Goal: Transaction & Acquisition: Obtain resource

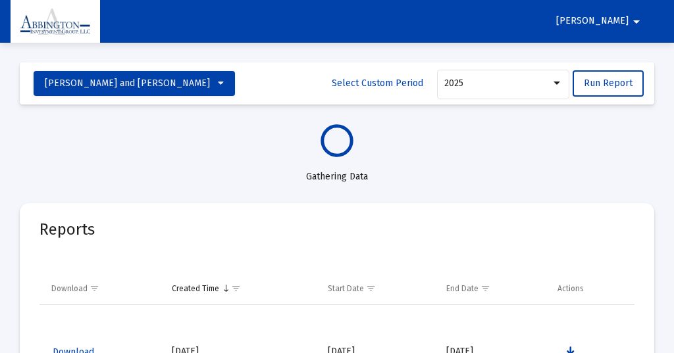
click at [636, 21] on mat-icon "arrow_drop_down" at bounding box center [637, 22] width 16 height 26
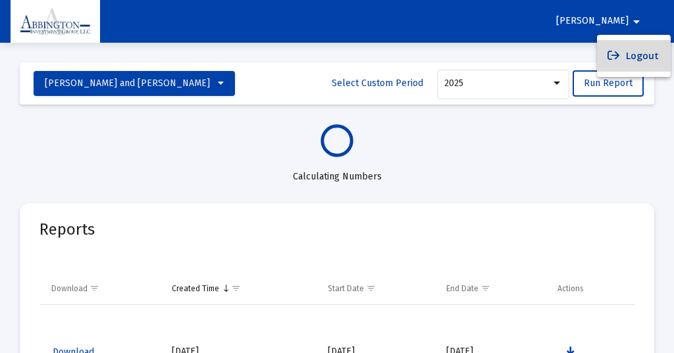
click at [640, 57] on button "Logout" at bounding box center [634, 56] width 74 height 32
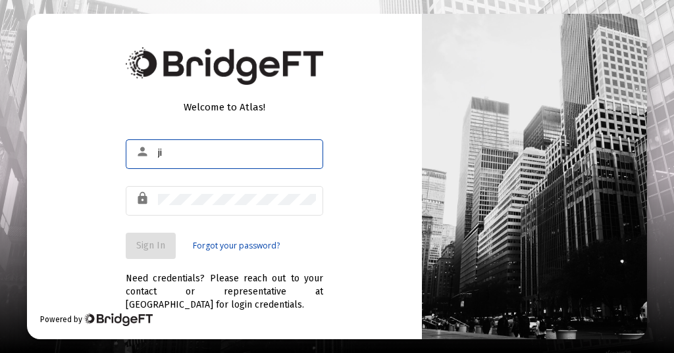
type input "j"
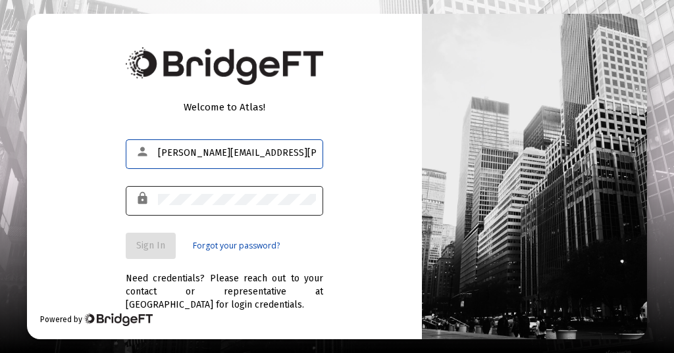
type input "[PERSON_NAME][EMAIL_ADDRESS][PERSON_NAME][DOMAIN_NAME]"
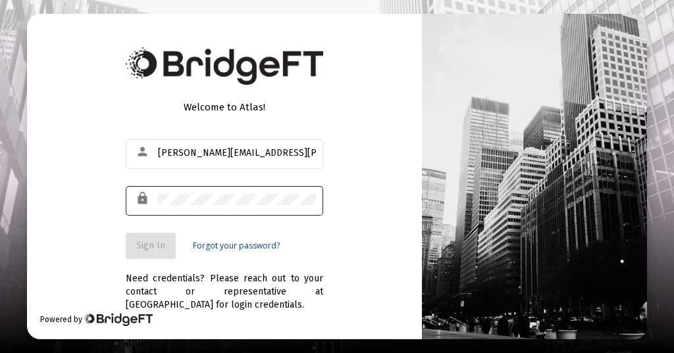
click at [157, 199] on div "lock" at bounding box center [145, 199] width 26 height 22
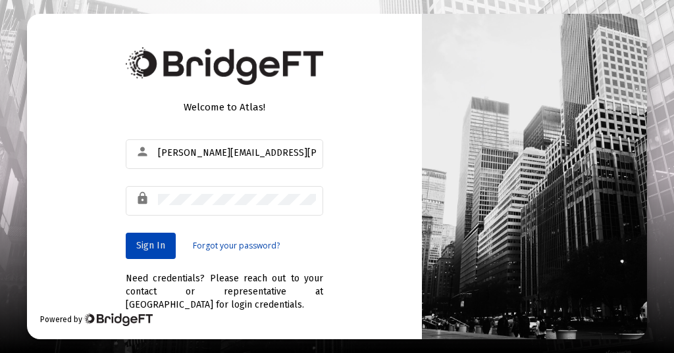
click at [146, 244] on span "Sign In" at bounding box center [150, 245] width 29 height 11
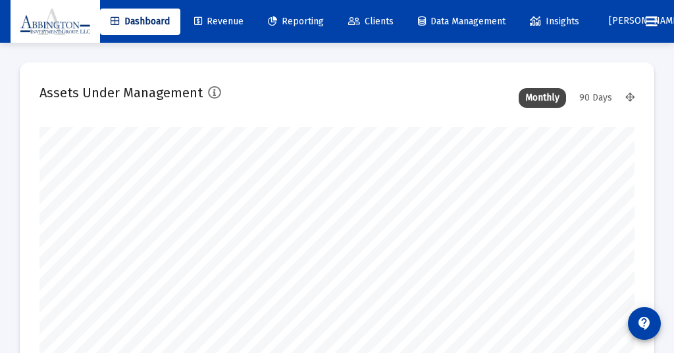
type input "[DATE]"
click at [593, 95] on div "90 Days" at bounding box center [596, 98] width 46 height 20
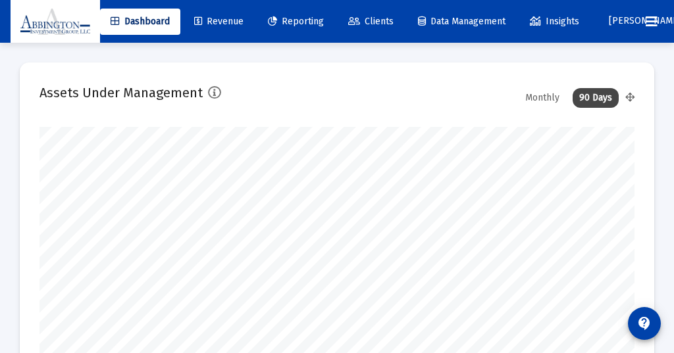
click at [309, 20] on span "Reporting" at bounding box center [296, 21] width 56 height 11
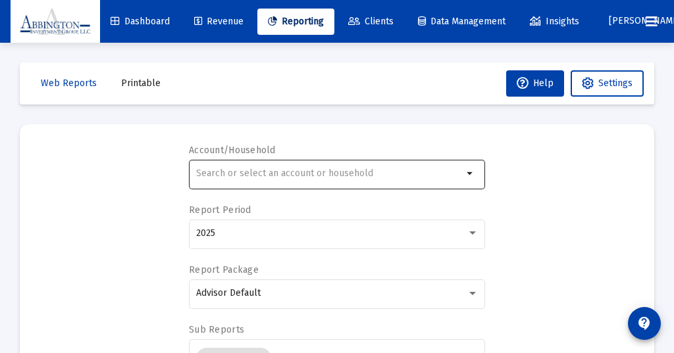
click at [469, 176] on mat-icon "arrow_drop_down" at bounding box center [471, 174] width 16 height 16
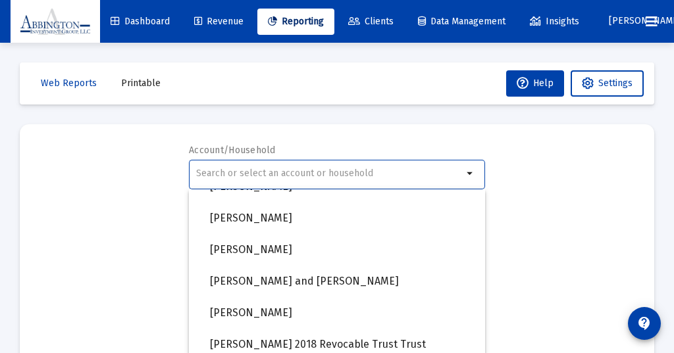
scroll to position [961, 0]
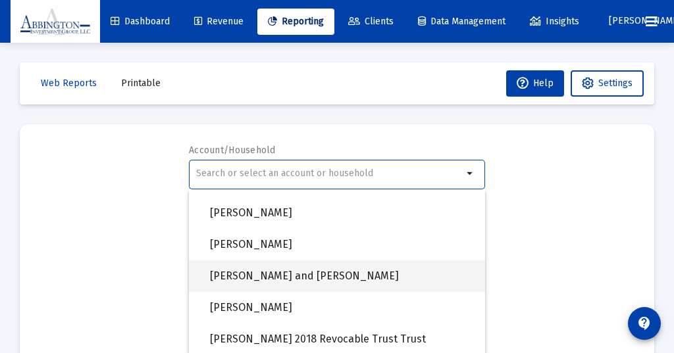
click at [286, 274] on span "[PERSON_NAME] and [PERSON_NAME]" at bounding box center [342, 277] width 265 height 32
type input "[PERSON_NAME] and [PERSON_NAME]"
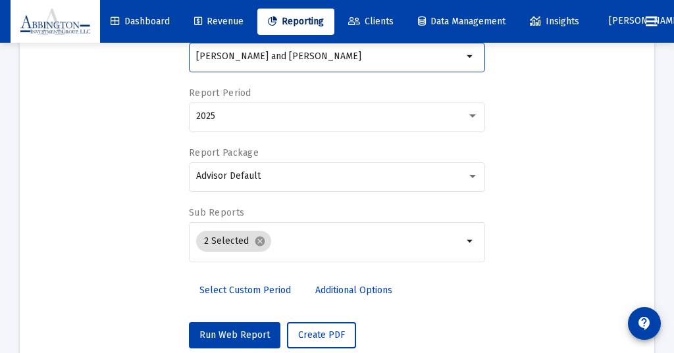
scroll to position [129, 0]
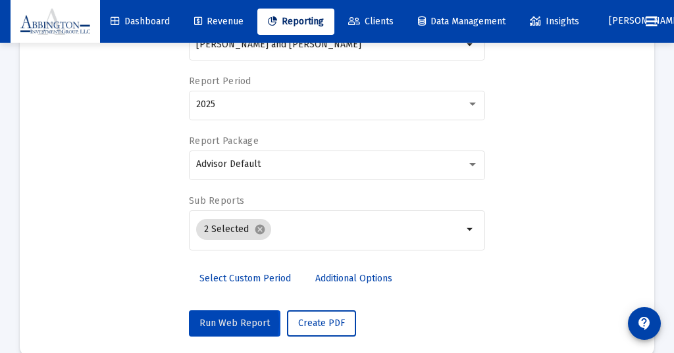
click at [229, 324] on span "Run Web Report" at bounding box center [234, 323] width 70 height 11
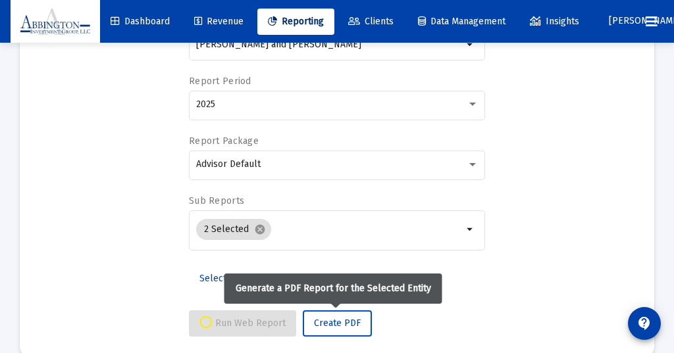
click at [342, 323] on span "Create PDF" at bounding box center [337, 323] width 47 height 11
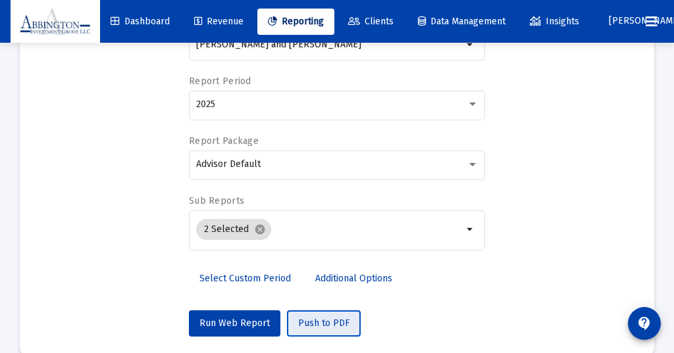
click at [321, 323] on span "Push to PDF" at bounding box center [323, 323] width 51 height 11
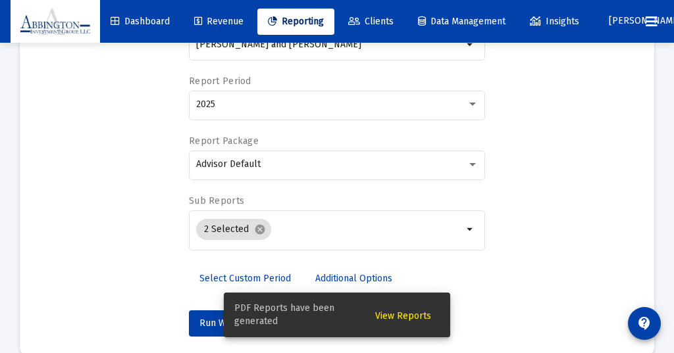
click at [404, 317] on span "View Reports" at bounding box center [403, 316] width 56 height 11
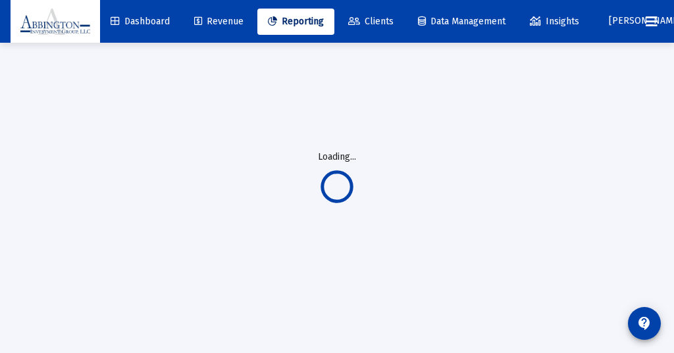
scroll to position [43, 0]
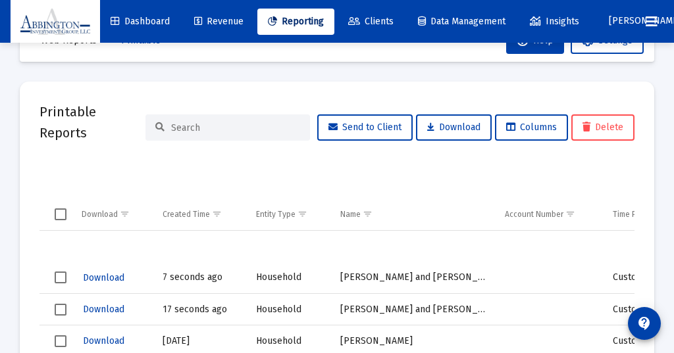
click at [183, 276] on td "7 seconds ago" at bounding box center [199, 279] width 93 height 32
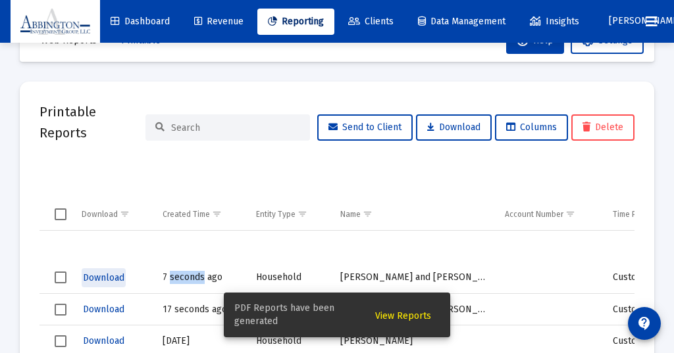
click at [103, 278] on span "Download" at bounding box center [103, 278] width 41 height 11
